Goal: Task Accomplishment & Management: Manage account settings

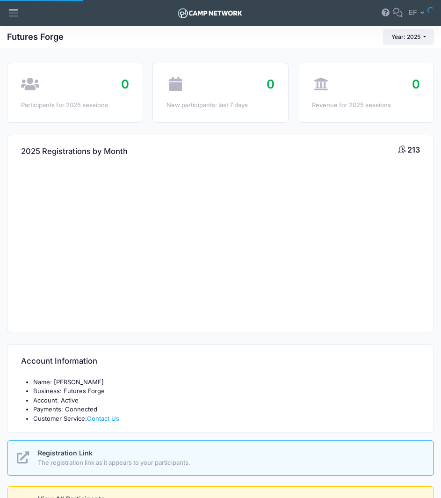
select select
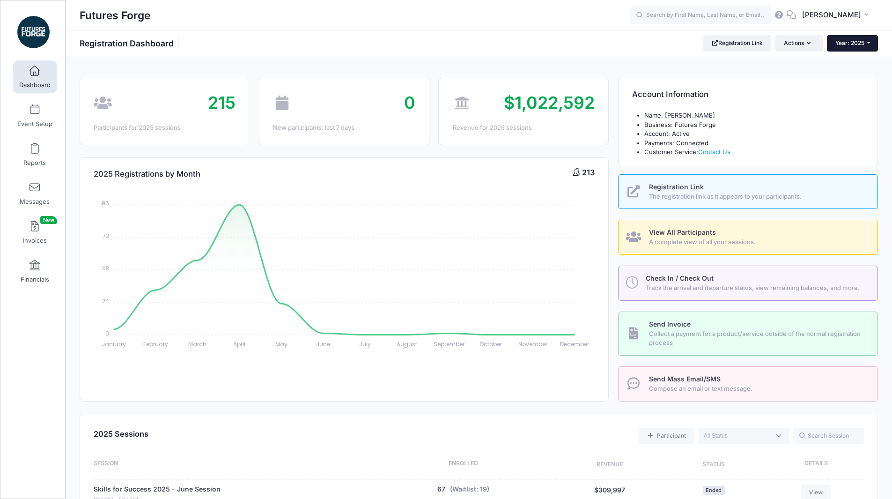
click at [441, 37] on button "Year: 2025" at bounding box center [852, 43] width 51 height 16
click at [441, 63] on link "Year: 2026" at bounding box center [857, 61] width 61 height 12
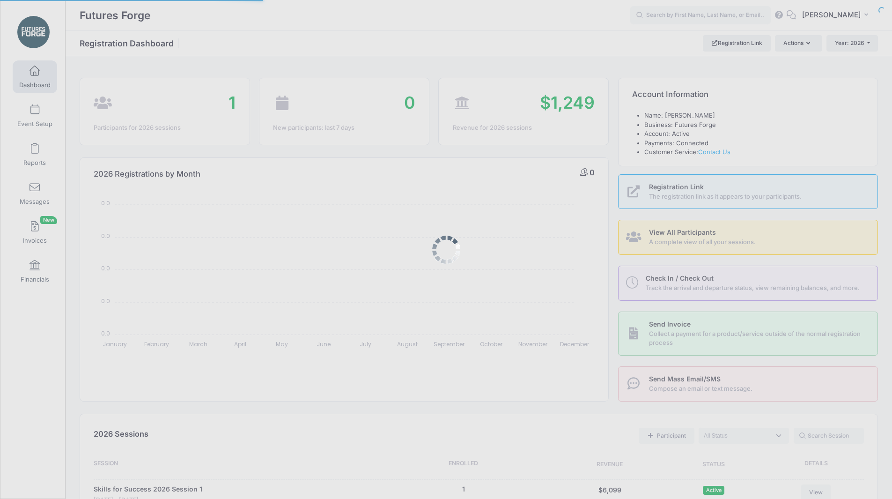
select select
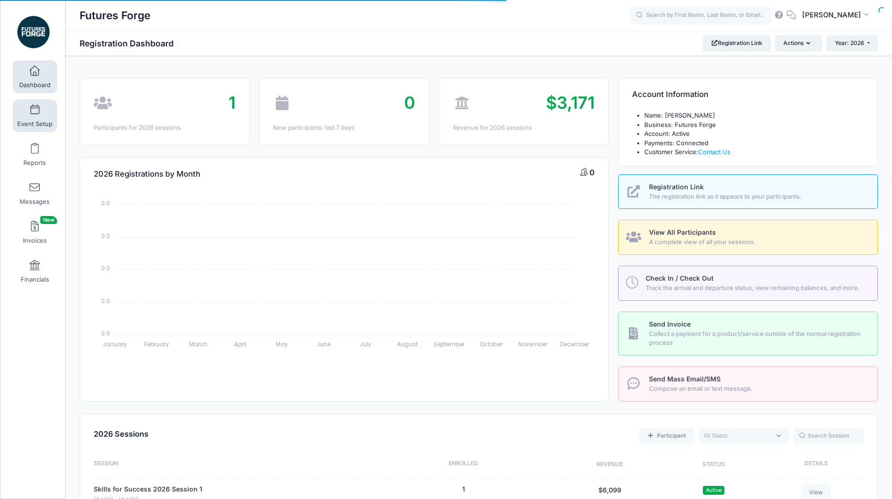
click at [35, 113] on span at bounding box center [35, 110] width 0 height 10
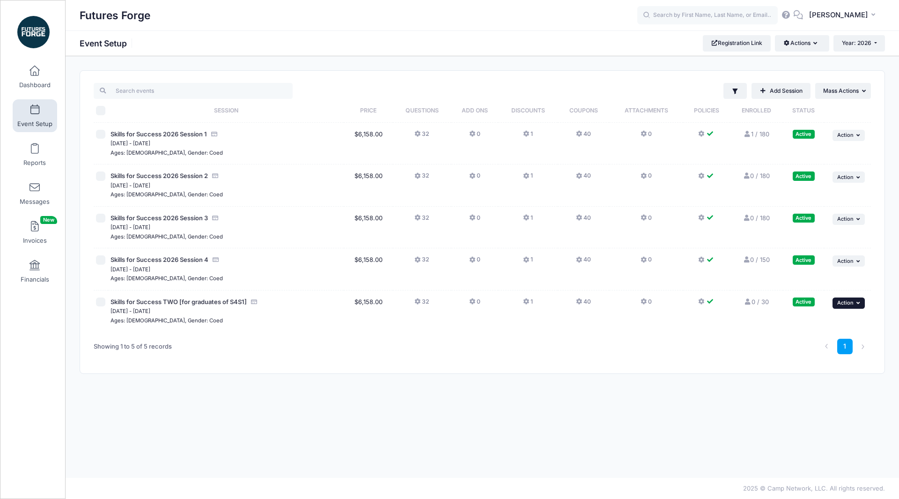
click at [851, 300] on span "Action" at bounding box center [845, 302] width 16 height 7
click at [828, 345] on link "Edit Session" at bounding box center [818, 341] width 85 height 18
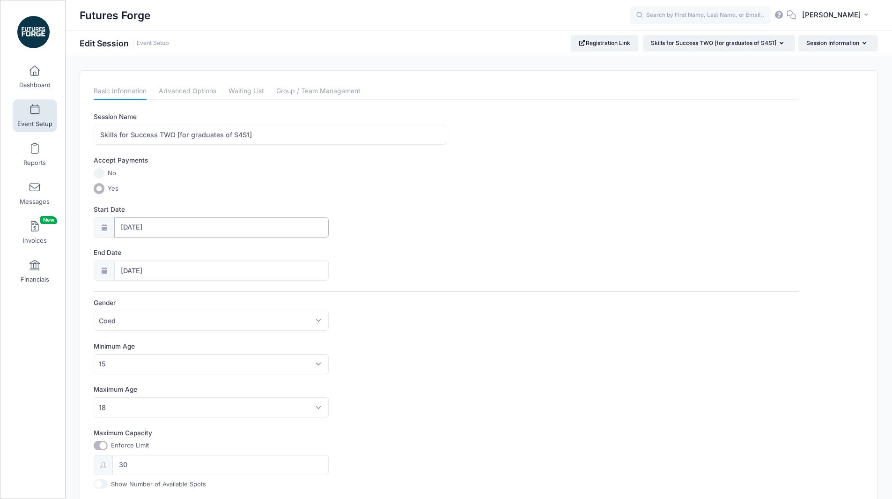
click at [169, 226] on input "08/03/2026" at bounding box center [221, 227] width 215 height 20
click at [127, 255] on icon at bounding box center [128, 252] width 6 height 6
select select "6"
click at [146, 338] on span "20" at bounding box center [145, 338] width 17 height 17
type input "07/20/2026"
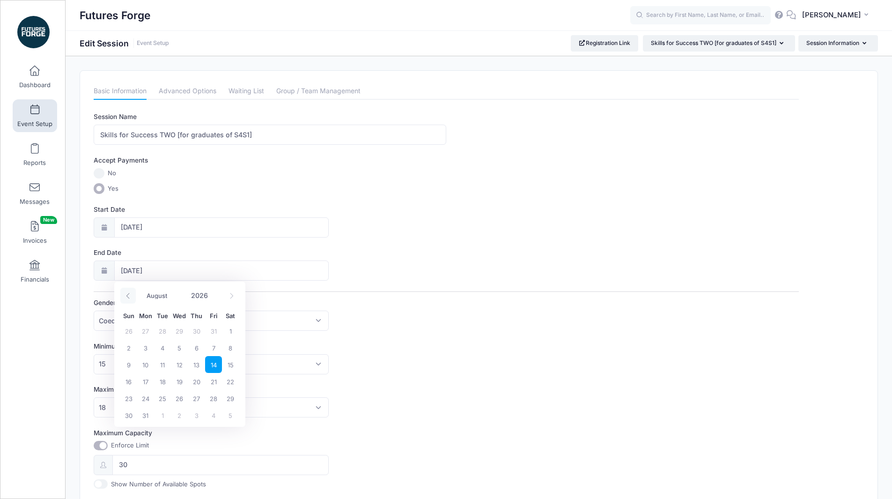
click at [129, 295] on icon at bounding box center [128, 296] width 6 height 6
select select "6"
click at [216, 399] on span "31" at bounding box center [213, 398] width 17 height 17
type input "07/31/2026"
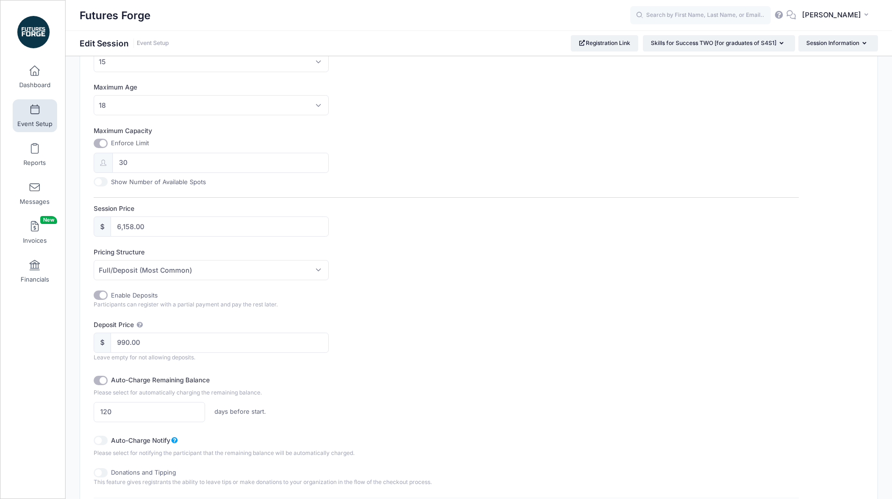
scroll to position [498, 0]
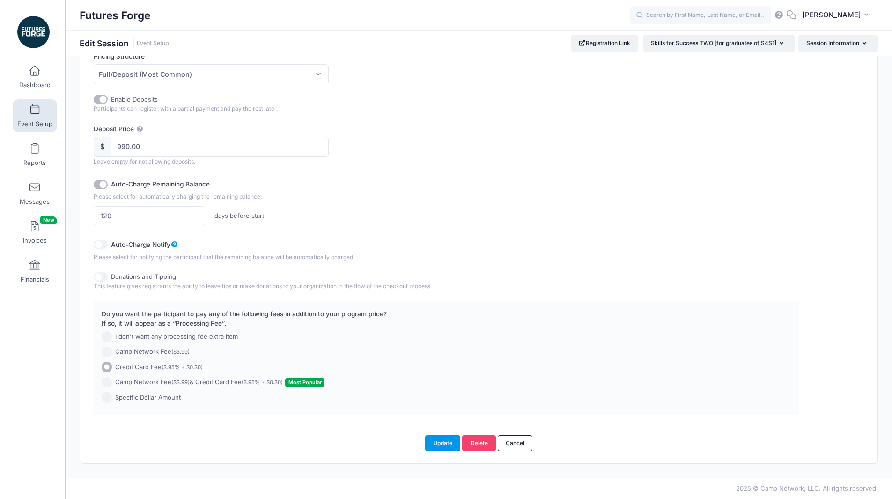
click at [448, 442] on button "Update" at bounding box center [443, 443] width 36 height 16
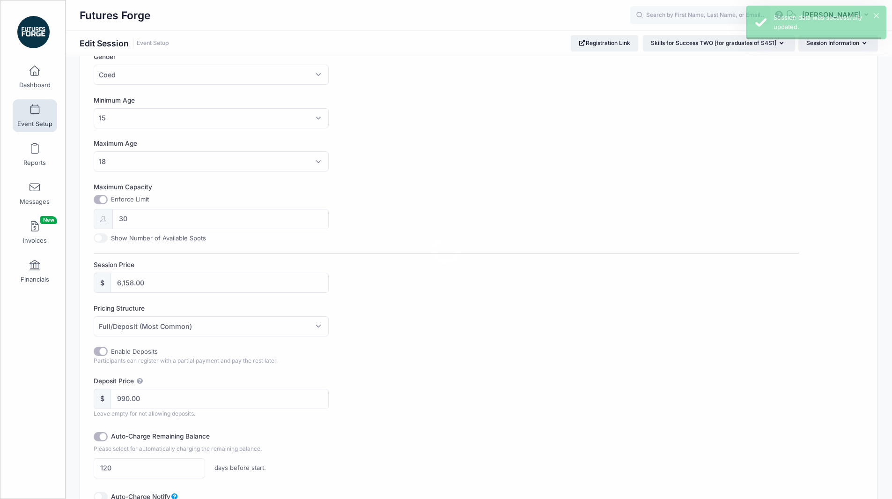
scroll to position [0, 0]
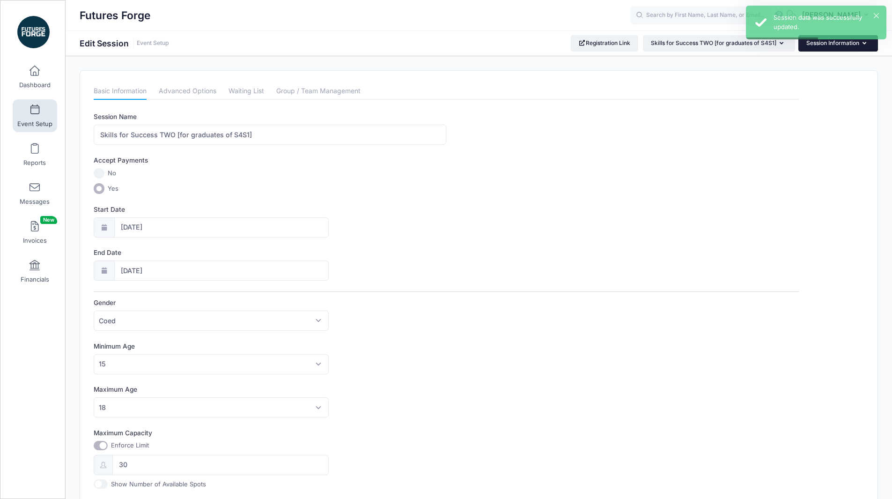
click at [814, 46] on button "Session Information" at bounding box center [838, 43] width 80 height 16
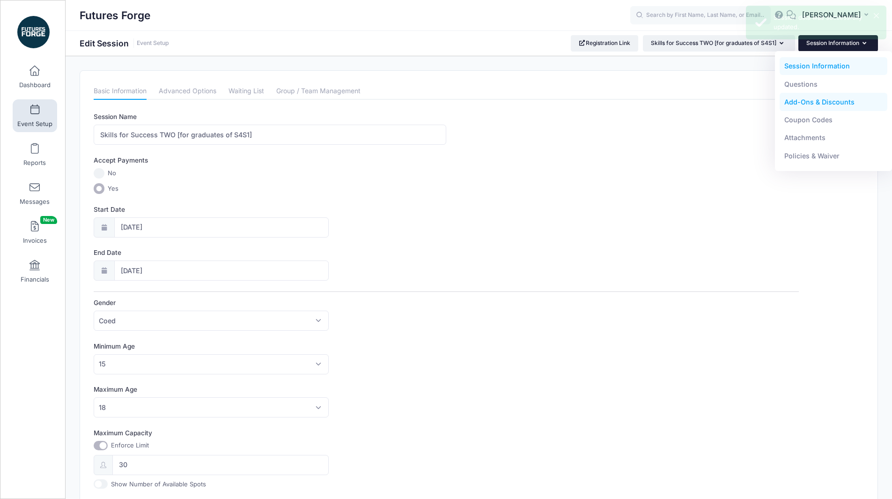
click at [828, 107] on link "Add-Ons & Discounts" at bounding box center [834, 102] width 108 height 18
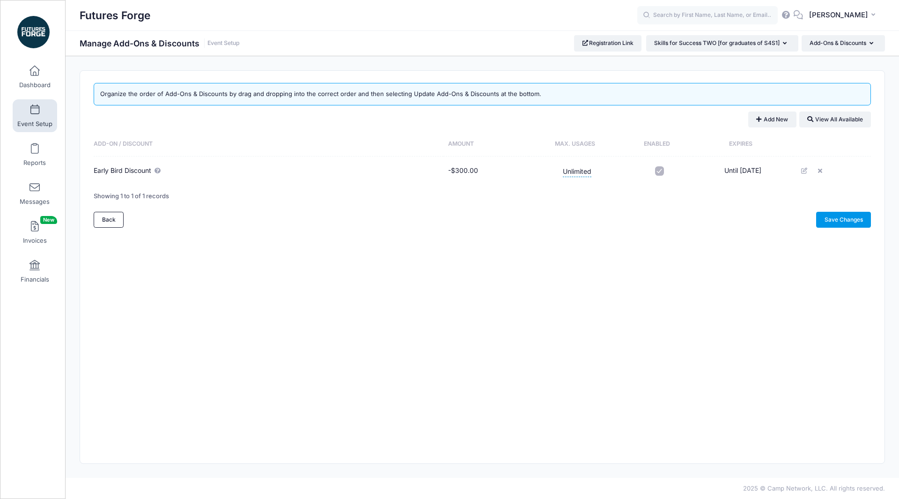
click at [852, 224] on link "Save Changes" at bounding box center [843, 220] width 55 height 16
